Goal: Task Accomplishment & Management: Complete application form

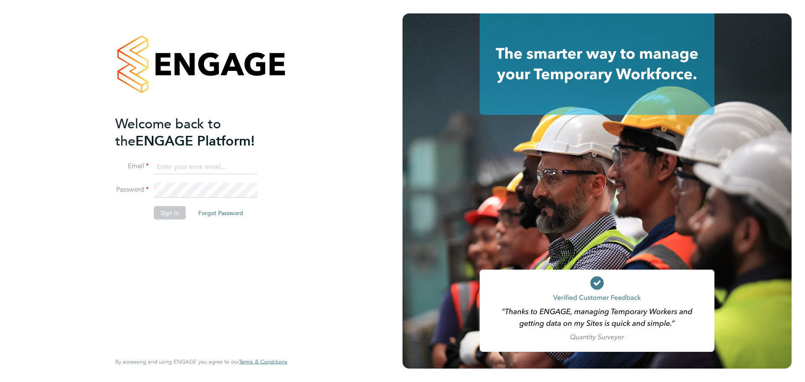
type input "jordan.williams@morganhunt.com"
click at [168, 210] on button "Sign In" at bounding box center [170, 212] width 32 height 13
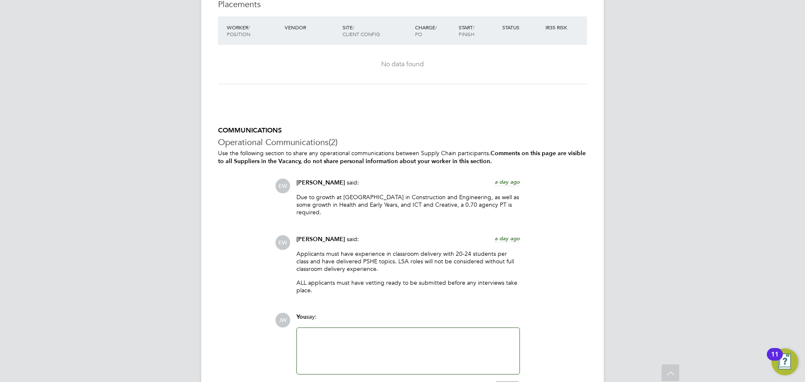
scroll to position [1826, 0]
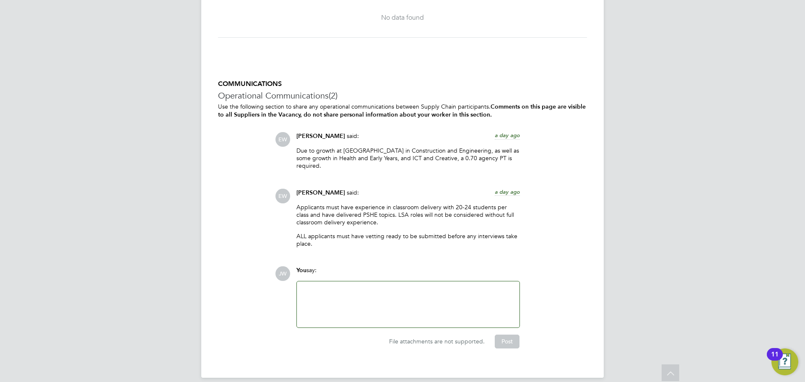
click at [409, 293] on div at bounding box center [408, 304] width 213 height 36
